Goal: Task Accomplishment & Management: Use online tool/utility

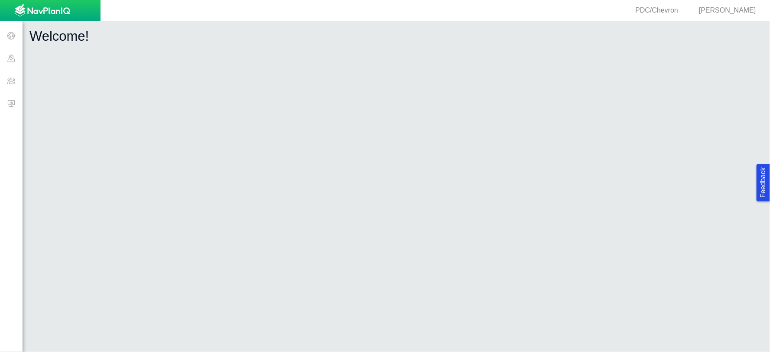
click at [2, 106] on span at bounding box center [11, 103] width 23 height 23
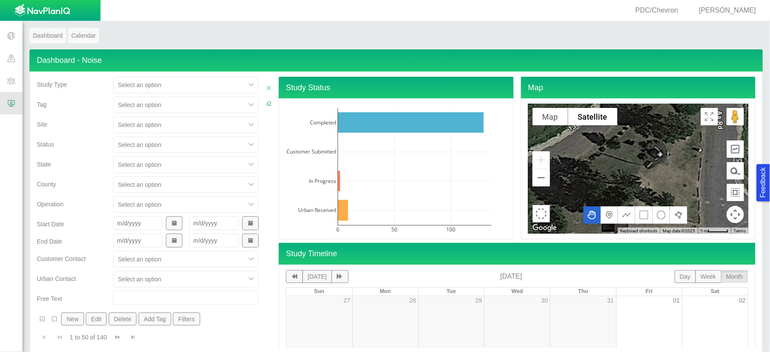
click at [152, 127] on div at bounding box center [179, 125] width 123 height 10
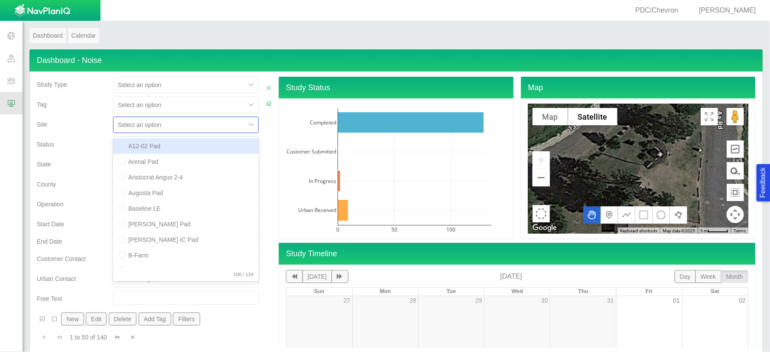
scroll to position [13, 0]
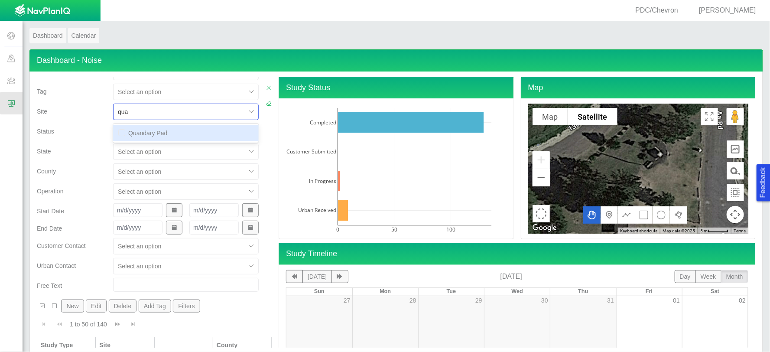
type input "quan"
click at [150, 130] on div "Quandary Pad" at bounding box center [186, 133] width 146 height 16
checkbox input "false"
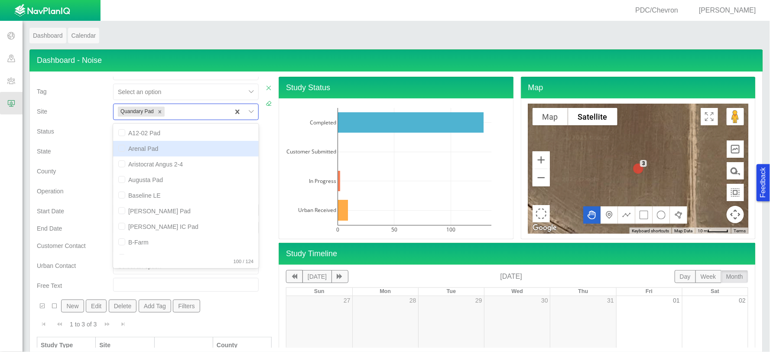
click at [92, 146] on div "State" at bounding box center [71, 149] width 69 height 12
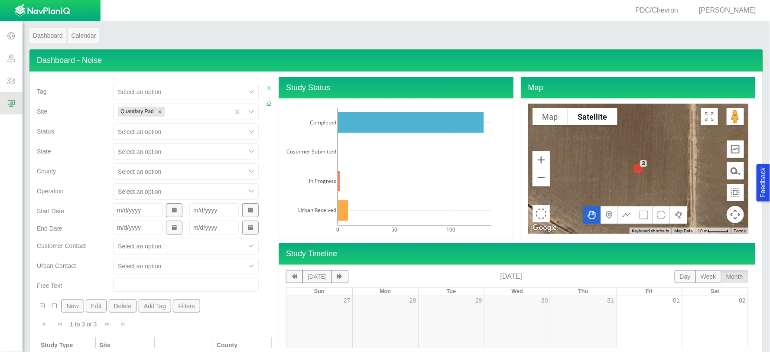
scroll to position [76, 0]
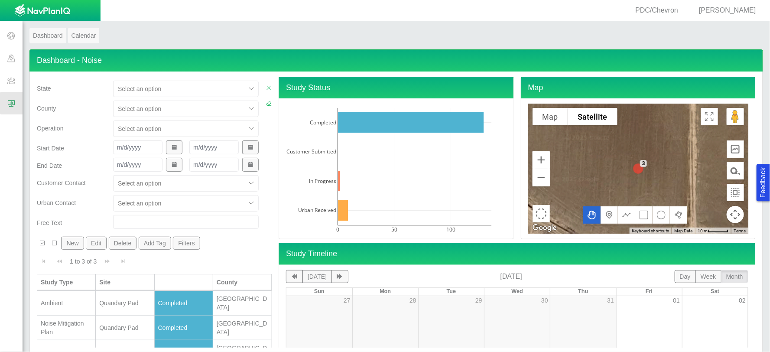
click at [75, 299] on div "Ambient" at bounding box center [66, 303] width 51 height 9
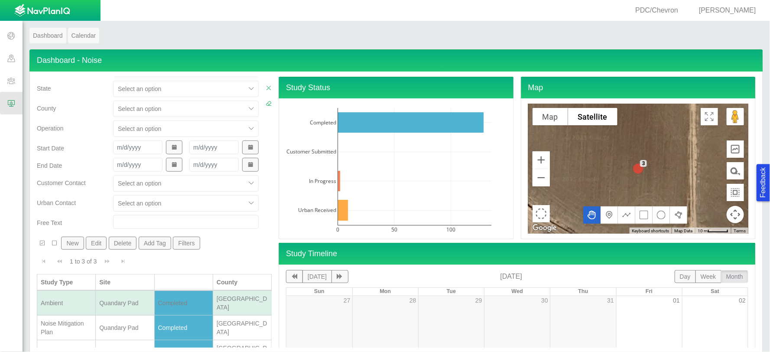
click at [75, 299] on div "Ambient" at bounding box center [66, 303] width 51 height 9
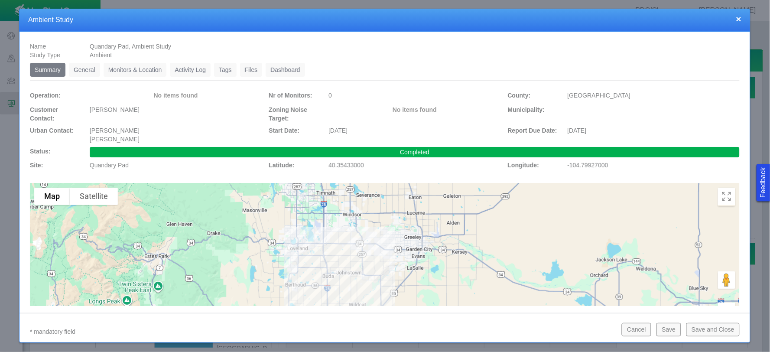
click at [151, 68] on link "Monitors & Location" at bounding box center [135, 70] width 63 height 14
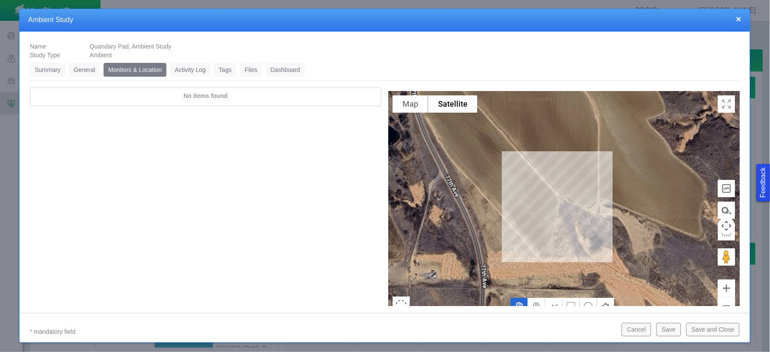
drag, startPoint x: 612, startPoint y: 131, endPoint x: 575, endPoint y: 175, distance: 57.3
click at [575, 175] on div at bounding box center [563, 208] width 351 height 234
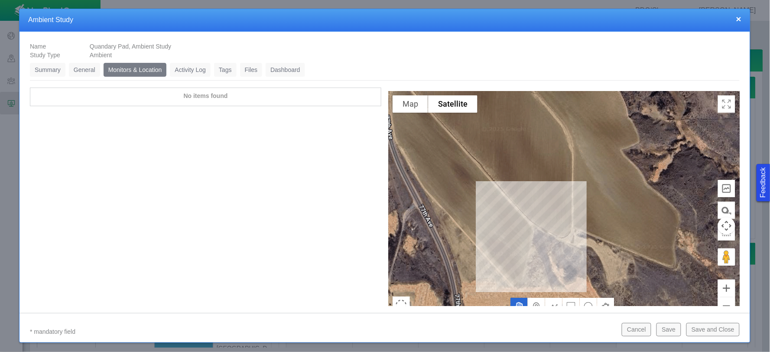
drag, startPoint x: 601, startPoint y: 136, endPoint x: 559, endPoint y: 169, distance: 53.7
click at [559, 169] on div at bounding box center [563, 208] width 351 height 234
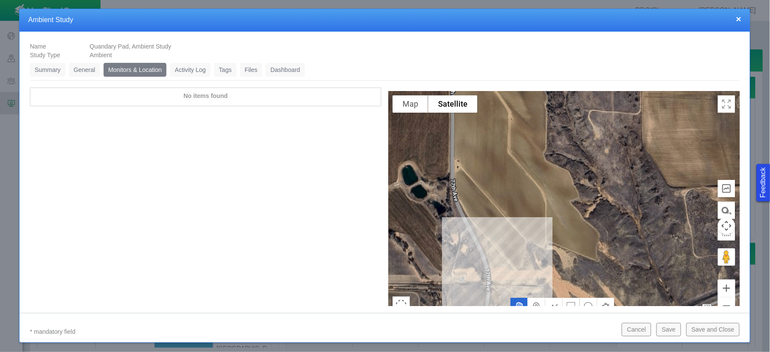
drag, startPoint x: 583, startPoint y: 132, endPoint x: 572, endPoint y: 173, distance: 43.0
click at [572, 174] on div at bounding box center [563, 208] width 351 height 234
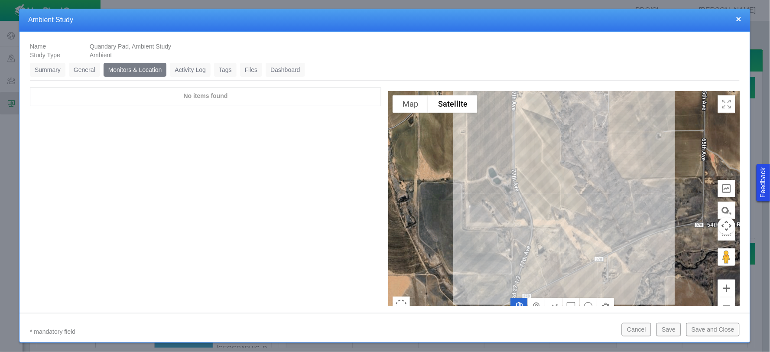
click at [739, 16] on button "×" at bounding box center [738, 18] width 5 height 9
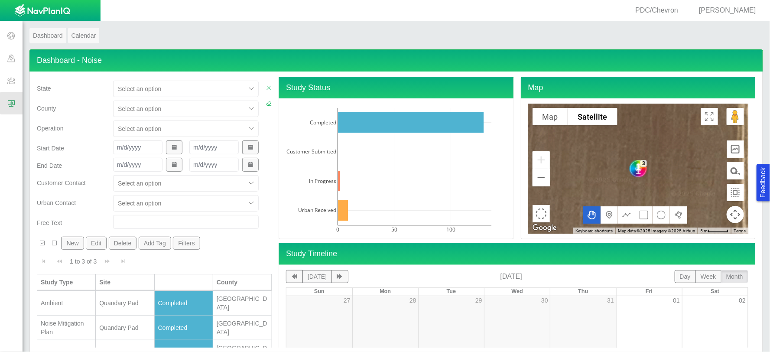
click at [75, 348] on div "Ambient" at bounding box center [66, 352] width 51 height 9
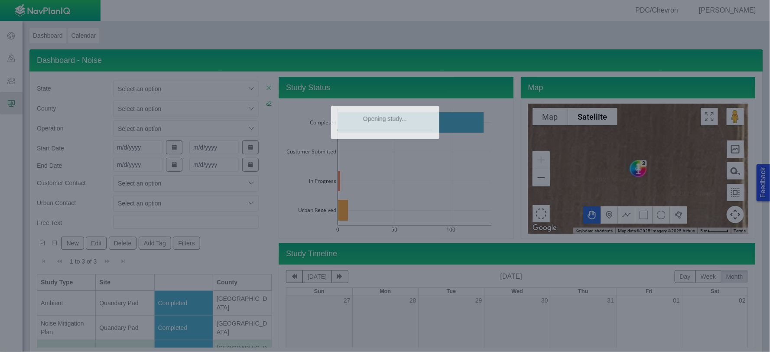
type textarea "x"
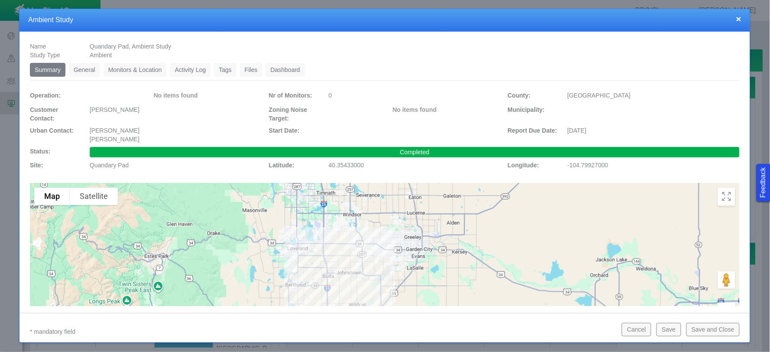
click at [141, 70] on link "Monitors & Location" at bounding box center [135, 70] width 63 height 14
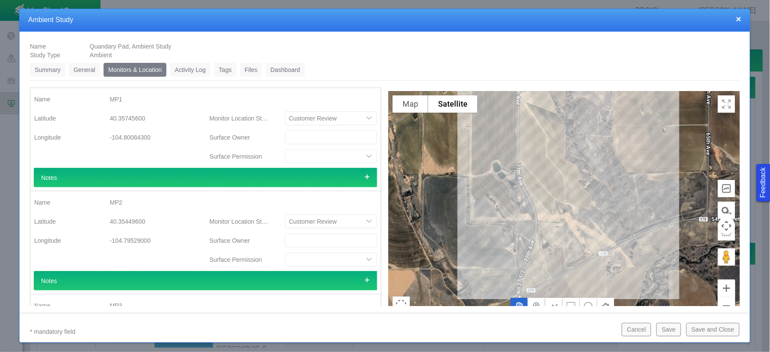
drag, startPoint x: 607, startPoint y: 150, endPoint x: 564, endPoint y: 172, distance: 48.1
click at [564, 172] on div at bounding box center [563, 208] width 351 height 234
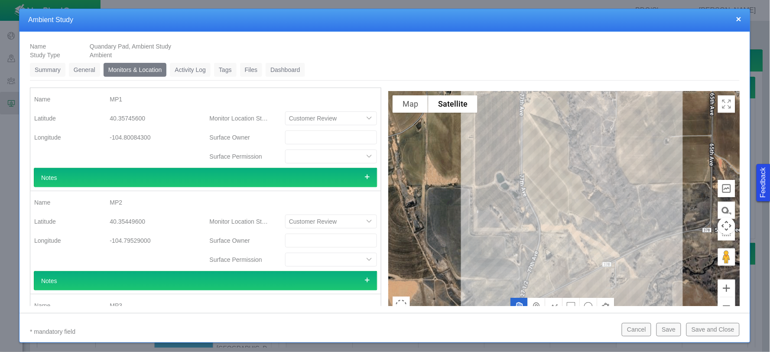
drag, startPoint x: 564, startPoint y: 172, endPoint x: 568, endPoint y: 184, distance: 12.2
click at [568, 184] on div at bounding box center [563, 208] width 351 height 234
